Goal: Task Accomplishment & Management: Manage account settings

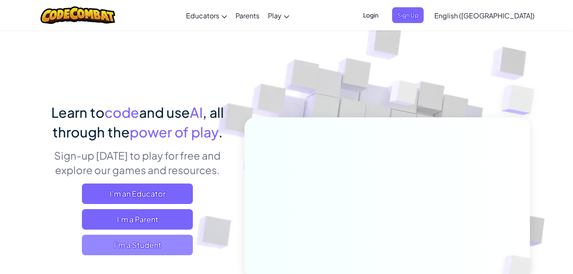
click at [111, 245] on span "I'm a Student" at bounding box center [137, 245] width 111 height 20
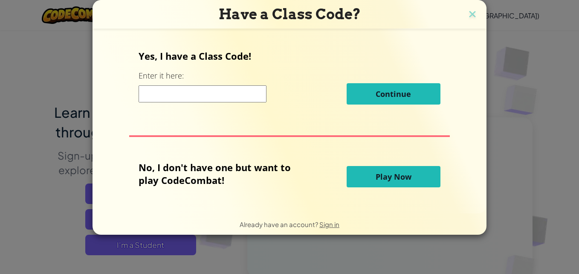
click at [162, 94] on input at bounding box center [203, 93] width 128 height 17
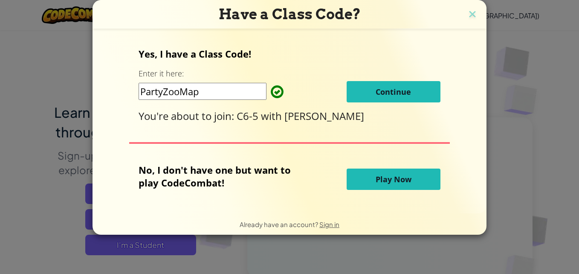
type input "PartyZooMap"
click at [390, 87] on span "Continue" at bounding box center [393, 92] width 35 height 10
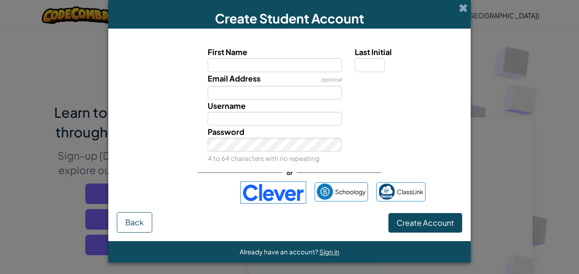
click at [261, 67] on input "First Name" at bounding box center [275, 65] width 135 height 14
click at [261, 67] on input "C" at bounding box center [275, 65] width 135 height 14
type input "[PERSON_NAME]"
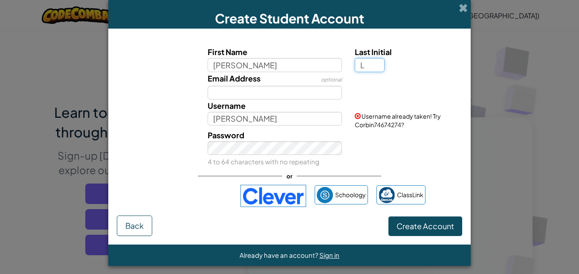
type input "L"
click at [323, 24] on span "Create Student Account" at bounding box center [289, 18] width 149 height 16
click at [283, 112] on input "CorbinL" at bounding box center [275, 119] width 135 height 14
type input "Corbin86053"
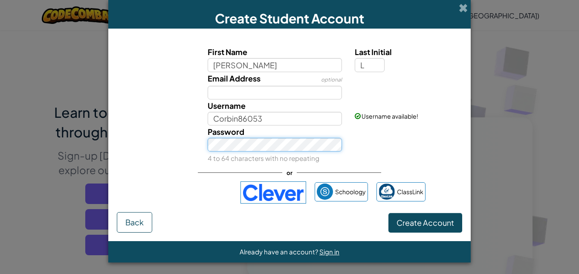
click at [250, 152] on div "Password 4 to 64 characters with no repeating" at bounding box center [275, 144] width 148 height 39
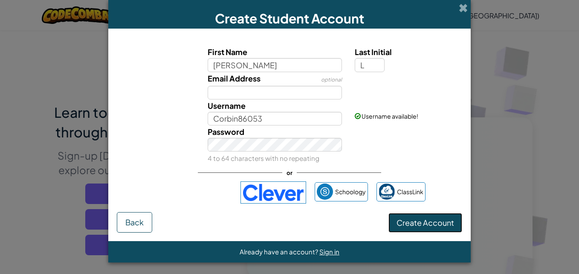
click at [426, 223] on span "Create Account" at bounding box center [426, 222] width 58 height 10
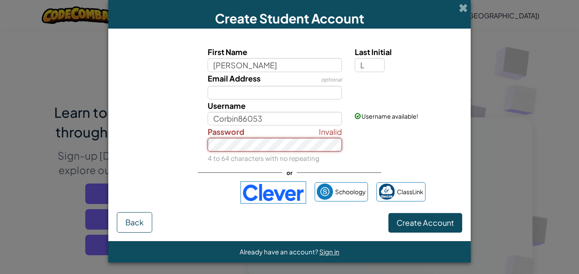
click at [400, 221] on form "First Name Corbin Last Initial L Email Address optional Username Corbin86053 Us…" at bounding box center [289, 135] width 362 height 212
click at [400, 221] on span "Create Account" at bounding box center [426, 222] width 58 height 10
click at [423, 223] on span "Create Account" at bounding box center [426, 222] width 58 height 10
click at [417, 220] on span "Create Account" at bounding box center [426, 222] width 58 height 10
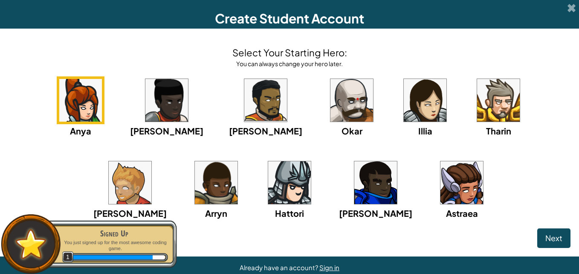
click at [151, 161] on img at bounding box center [130, 182] width 43 height 43
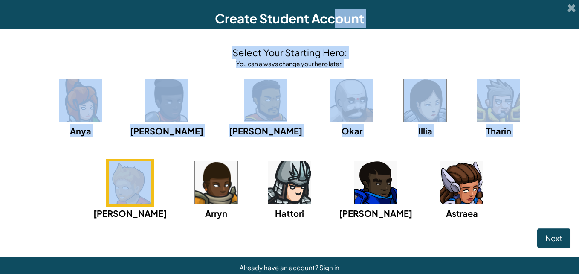
drag, startPoint x: 329, startPoint y: 5, endPoint x: 497, endPoint y: 194, distance: 252.5
click at [497, 194] on div "Create Student Account Select Your Starting Hero: You can always change your he…" at bounding box center [289, 139] width 579 height 278
drag, startPoint x: 497, startPoint y: 194, endPoint x: 550, endPoint y: 234, distance: 66.9
click at [550, 234] on span "Next" at bounding box center [553, 238] width 17 height 10
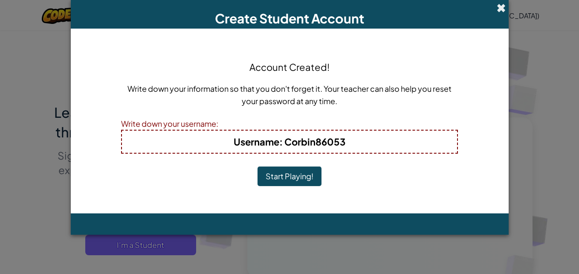
click at [502, 10] on span at bounding box center [501, 7] width 9 height 9
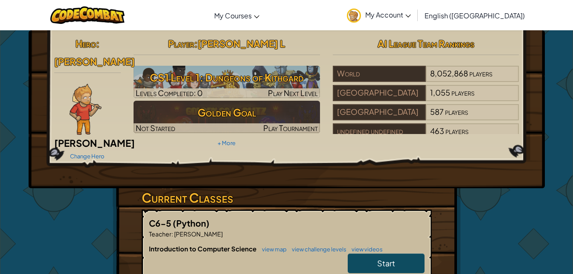
click at [411, 14] on icon at bounding box center [408, 15] width 6 height 3
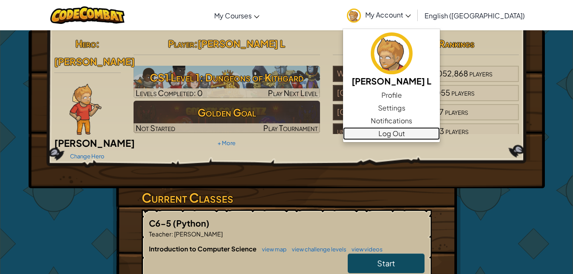
click at [426, 132] on link "Log Out" at bounding box center [391, 133] width 97 height 13
